Goal: Information Seeking & Learning: Get advice/opinions

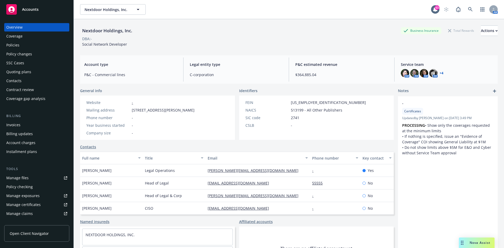
click at [485, 244] on span "Nova Assist" at bounding box center [479, 242] width 21 height 4
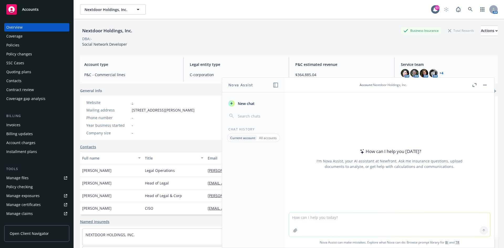
click at [328, 220] on textarea at bounding box center [389, 225] width 201 height 24
type textarea "provide a step by step workflow for how to invoice a policy in navigator"
click at [479, 229] on button at bounding box center [483, 230] width 8 height 8
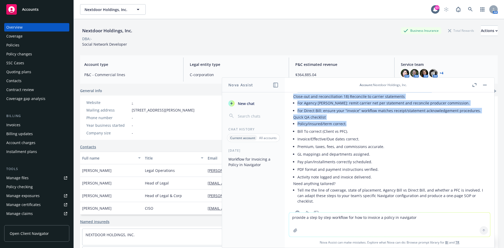
scroll to position [539, 0]
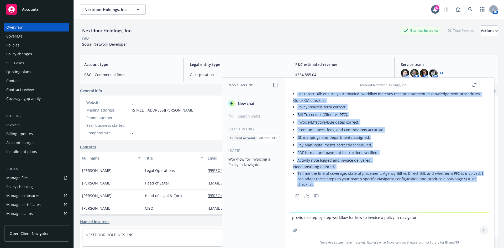
drag, startPoint x: 293, startPoint y: 135, endPoint x: 361, endPoint y: 184, distance: 84.0
click at [361, 168] on p "Need anything tailored?" at bounding box center [389, 167] width 193 height 6
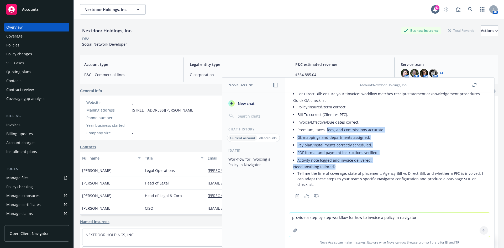
drag, startPoint x: 342, startPoint y: 167, endPoint x: 326, endPoint y: 129, distance: 41.4
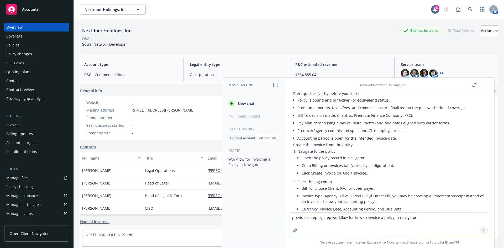
scroll to position [0, 0]
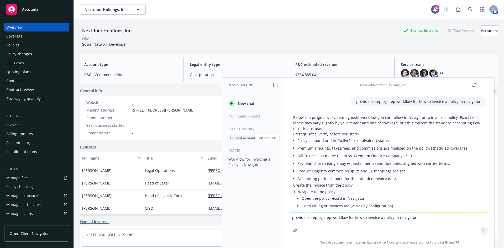
click at [330, 159] on li "Bill To decision made: Client vs. Premium Finance Company (PFC)." at bounding box center [391, 156] width 188 height 8
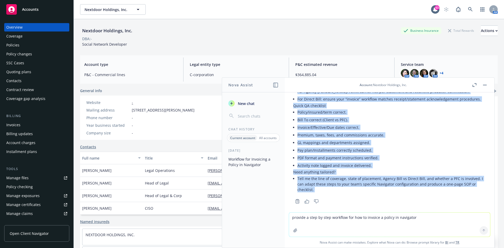
scroll to position [539, 0]
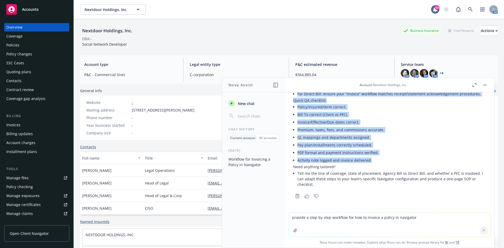
drag, startPoint x: 294, startPoint y: 133, endPoint x: 421, endPoint y: 162, distance: 131.1
copy div "Loremipsumdol (sitame consec adi elits) Doeius te incid utl et “Dolore” (ma ali…"
click at [308, 222] on textarea "provide a step by step workflow for how to invoice a policy in navigator" at bounding box center [389, 225] width 201 height 24
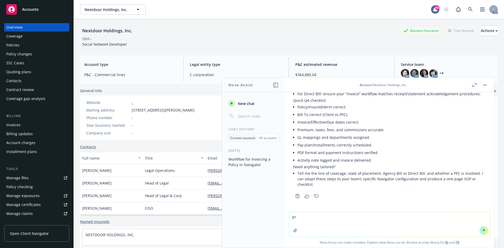
type textarea "p"
type textarea "can you limit to agency bill, bill to client, and single pay?"
click at [482, 229] on icon at bounding box center [484, 231] width 4 height 4
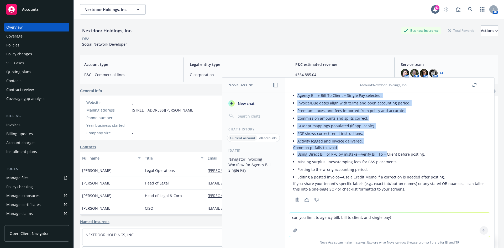
scroll to position [1032, 0]
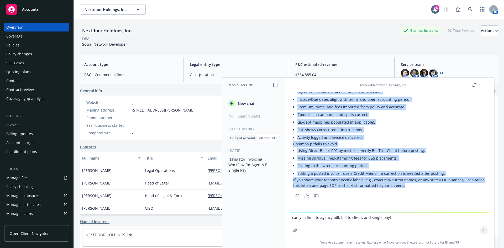
drag, startPoint x: 297, startPoint y: 126, endPoint x: 423, endPoint y: 184, distance: 138.2
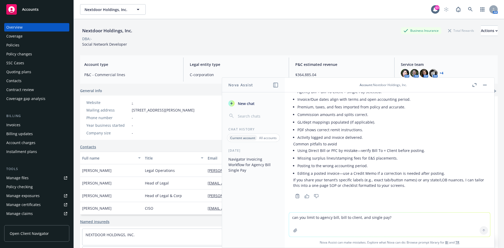
click at [351, 224] on textarea "can you limit to agency bill, bill to client, and single pay?" at bounding box center [389, 225] width 201 height 24
drag, startPoint x: 404, startPoint y: 220, endPoint x: 368, endPoint y: 215, distance: 36.0
click at [368, 215] on textarea "can you provide a workflow for fast-tracking billing for a client?" at bounding box center [389, 224] width 201 height 25
click at [390, 221] on textarea "can you provide a workflow for fast-tracking" at bounding box center [389, 224] width 201 height 25
type textarea "can you provide a workflow for fast-tracking a renewal?"
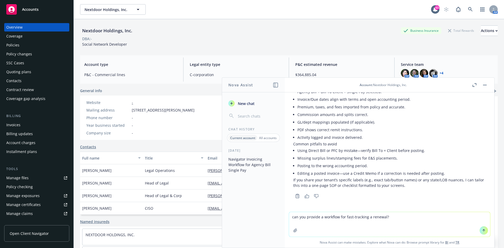
click at [482, 230] on icon at bounding box center [484, 231] width 4 height 4
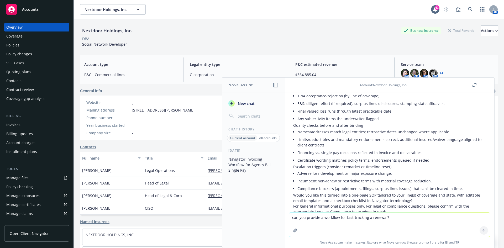
scroll to position [1698, 0]
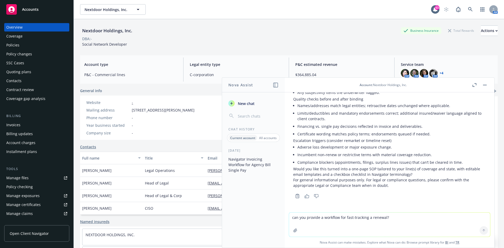
click at [319, 219] on textarea "can you provide a workflow for fast-tracking a renewal?" at bounding box center [389, 225] width 201 height 24
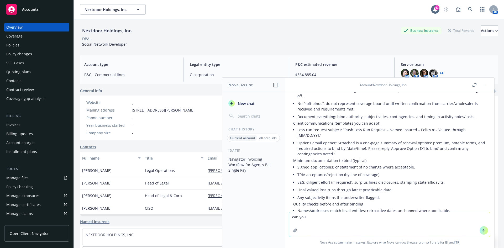
scroll to position [1698, 0]
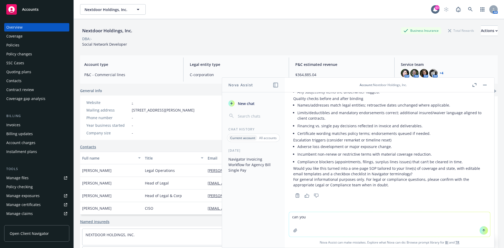
click at [319, 220] on textarea "can you" at bounding box center [389, 224] width 201 height 25
type textarea "can you provide the navigator workflow only?"
click at [482, 232] on icon at bounding box center [484, 231] width 4 height 4
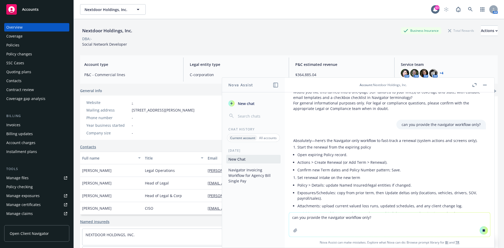
scroll to position [1782, 0]
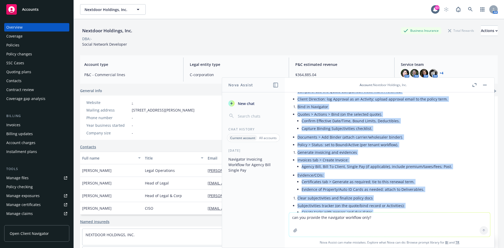
scroll to position [2038, 0]
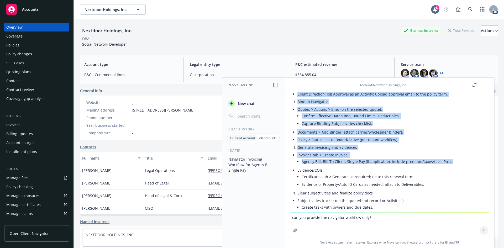
drag, startPoint x: 293, startPoint y: 133, endPoint x: 454, endPoint y: 169, distance: 165.3
click at [454, 169] on div "Absolutely—here’s the Navigator-only workflow to fast‑track a renewal (system a…" at bounding box center [389, 156] width 201 height 551
copy div "Lorem ips dolorsi amet con adipisci elitse Doei temporin Utlabo etdolo. Magnaal…"
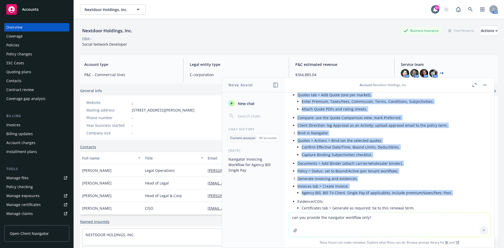
scroll to position [1986, 0]
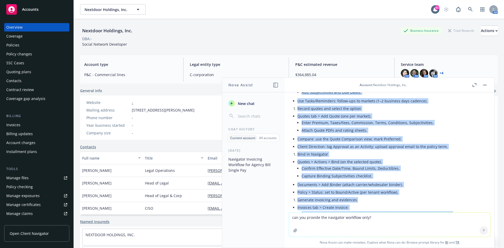
click at [354, 153] on li "Bind in Navigator" at bounding box center [391, 154] width 188 height 8
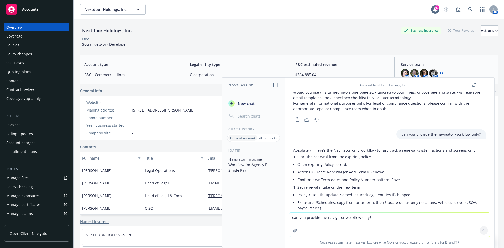
scroll to position [1776, 0]
click at [328, 220] on textarea "can you provide the navigator workflow only?" at bounding box center [389, 225] width 201 height 24
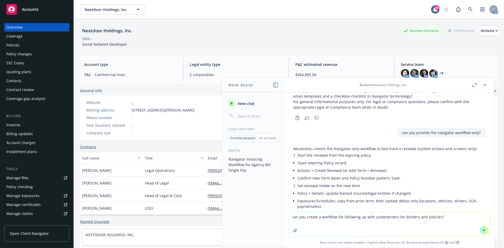
type textarea "can you create a workflow for following up with underwriters for binders and po…"
click at [483, 230] on icon at bounding box center [484, 229] width 2 height 1
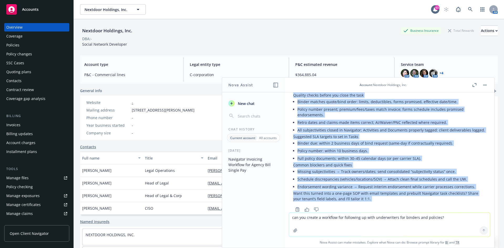
scroll to position [2855, 0]
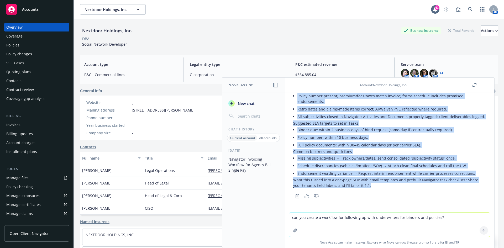
drag, startPoint x: 297, startPoint y: 106, endPoint x: 396, endPoint y: 182, distance: 124.3
copy div "Loremip dolor sit amet c adipis elit seddoei tem inci: Utlabo/etdolore ma aliqu…"
click at [485, 83] on button "button" at bounding box center [485, 85] width 6 height 6
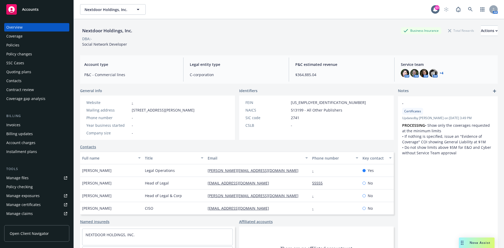
drag, startPoint x: 471, startPoint y: 245, endPoint x: 403, endPoint y: 239, distance: 67.7
click at [470, 245] on span "Nova Assist" at bounding box center [479, 242] width 21 height 4
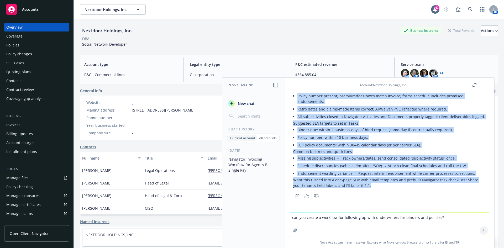
click at [372, 187] on p "Want this turned into a one-page SOP with email templates and prebuilt Navigato…" at bounding box center [389, 182] width 193 height 11
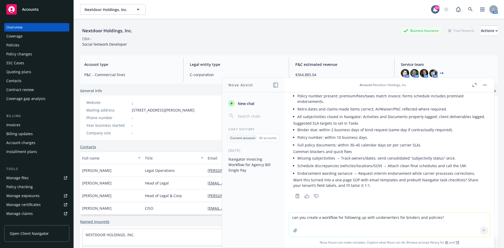
click at [311, 218] on textarea "can you create a workflow for following up with underwriters for binders and po…" at bounding box center [389, 225] width 201 height 24
type textarea "c"
type textarea "create a workflow for sending a renewal solicitation (applications and requests…"
click at [482, 231] on icon at bounding box center [484, 231] width 4 height 4
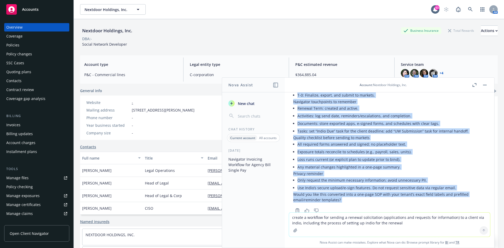
scroll to position [3788, 0]
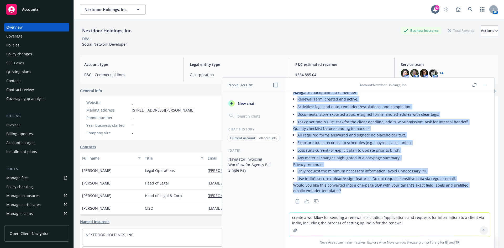
drag, startPoint x: 293, startPoint y: 119, endPoint x: 411, endPoint y: 191, distance: 137.9
copy div "Lorem 8 — Ipsumdolorsit (amet con) Adipisc elitsed doeius tem incididun utlab e…"
click at [352, 161] on li "Any material changes highlighted in a one‑page summary." at bounding box center [391, 158] width 188 height 8
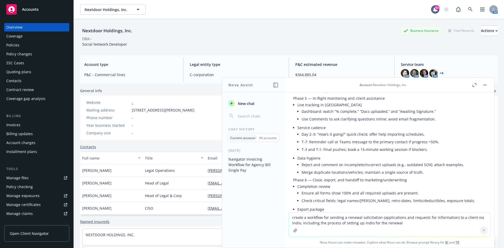
scroll to position [3394, 0]
